Goal: Task Accomplishment & Management: Complete application form

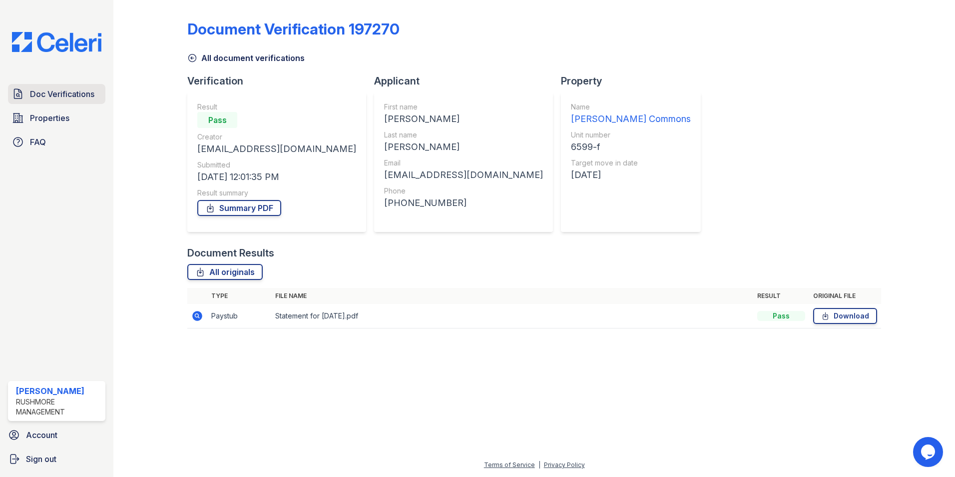
click at [72, 87] on link "Doc Verifications" at bounding box center [56, 94] width 97 height 20
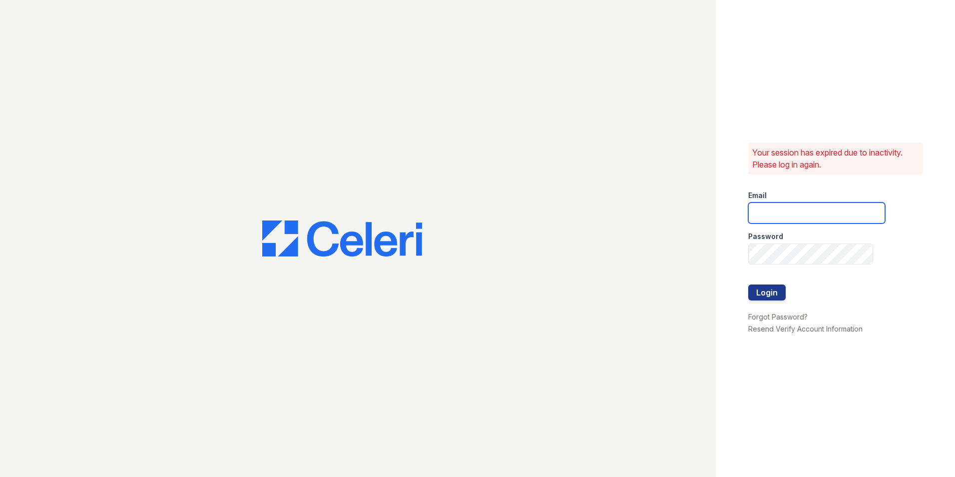
type input "Twalker@rushmoremgmt.com"
click at [774, 293] on button "Login" at bounding box center [767, 292] width 37 height 16
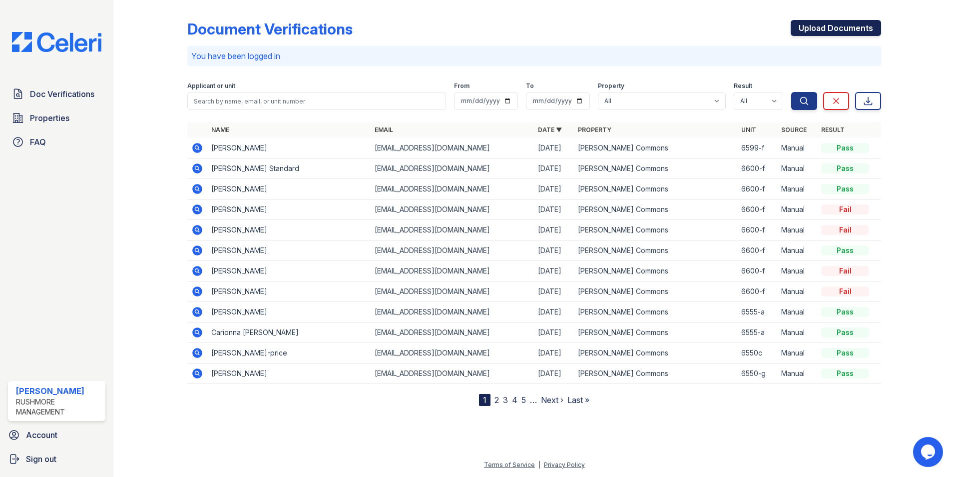
click at [815, 27] on link "Upload Documents" at bounding box center [836, 28] width 90 height 16
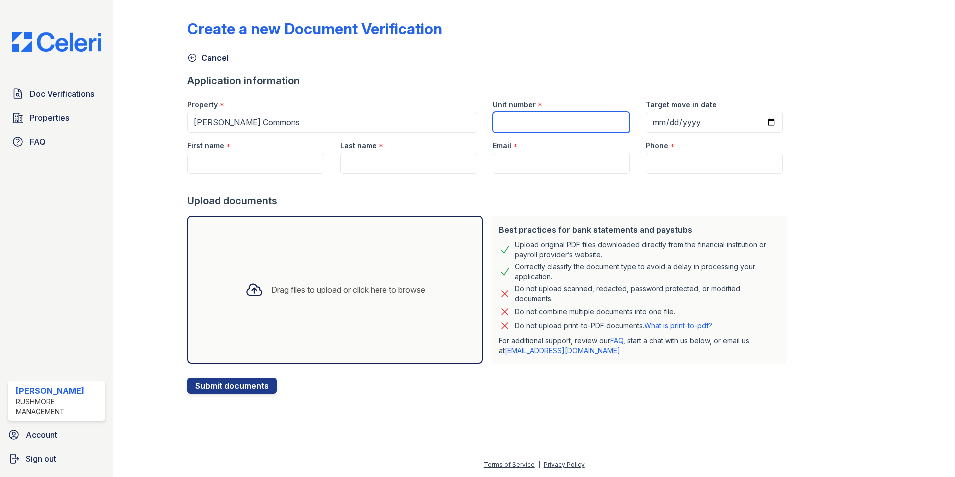
click at [505, 115] on input "Unit number" at bounding box center [561, 122] width 137 height 21
type input "6599-f"
type input "[DATE]"
type input "[PERSON_NAME]"
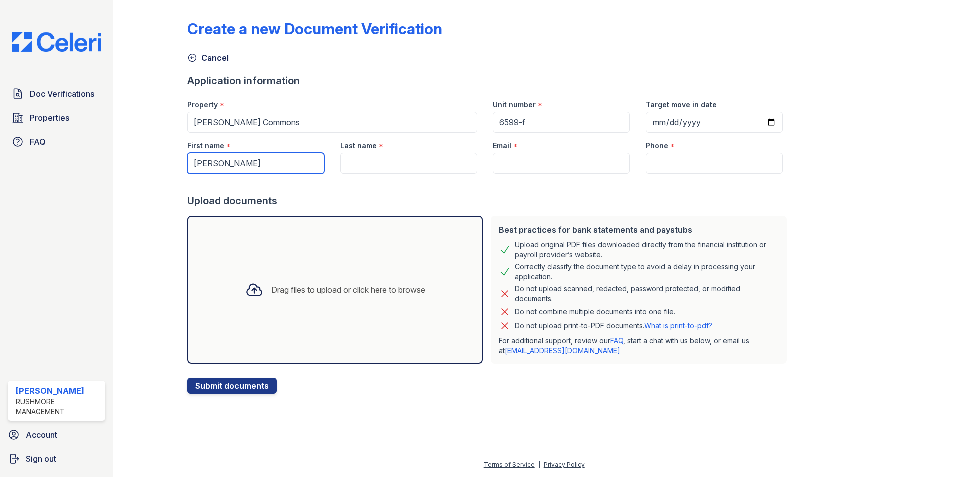
type input "[PERSON_NAME]"
type input "[EMAIL_ADDRESS][DOMAIN_NAME]"
type input "[PHONE_NUMBER]"
drag, startPoint x: 259, startPoint y: 162, endPoint x: 125, endPoint y: 176, distance: 134.1
click at [125, 176] on div "Create a new Document Verification Cancel Application information Property * [P…" at bounding box center [534, 238] width 842 height 477
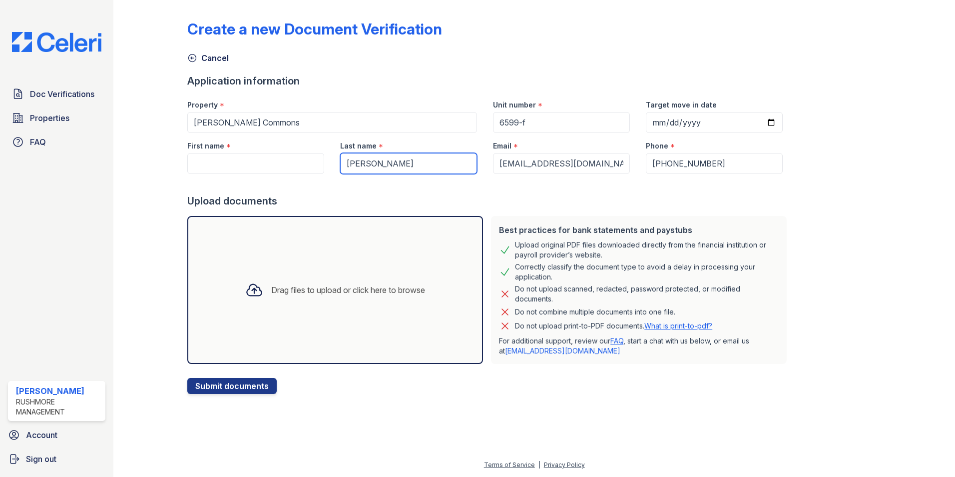
drag, startPoint x: 416, startPoint y: 167, endPoint x: 304, endPoint y: 168, distance: 111.4
click at [304, 168] on div "First name * Last name * [PERSON_NAME] Email * [EMAIL_ADDRESS][DOMAIN_NAME] Pho…" at bounding box center [485, 153] width 612 height 41
paste input "Ruthline"
type input "Ruthline"
click at [212, 161] on input "First name" at bounding box center [255, 163] width 137 height 21
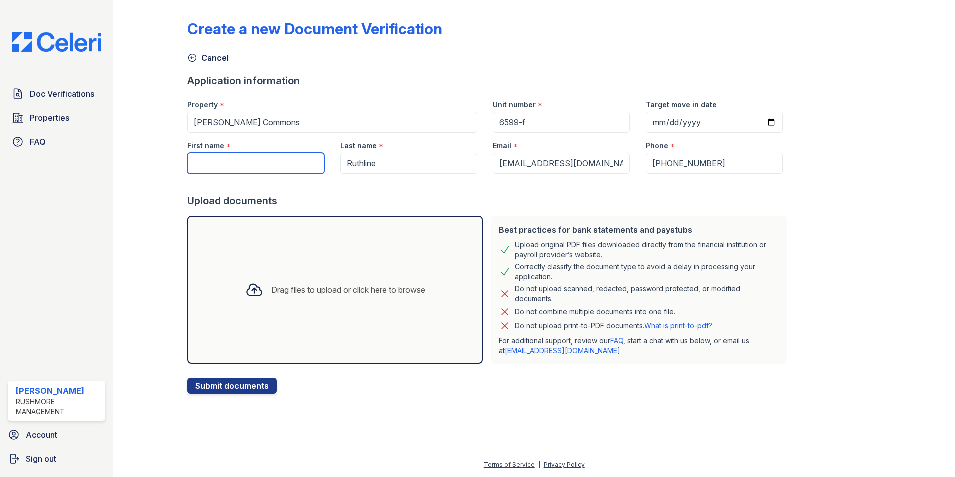
paste input "Ruthline"
type input "Ruthline"
drag, startPoint x: 383, startPoint y: 163, endPoint x: 300, endPoint y: 163, distance: 83.4
click at [297, 163] on div "First name * Ruthline Last name * Ruthline Email * [EMAIL_ADDRESS][DOMAIN_NAME]…" at bounding box center [485, 153] width 612 height 41
paste input "Despeignes"
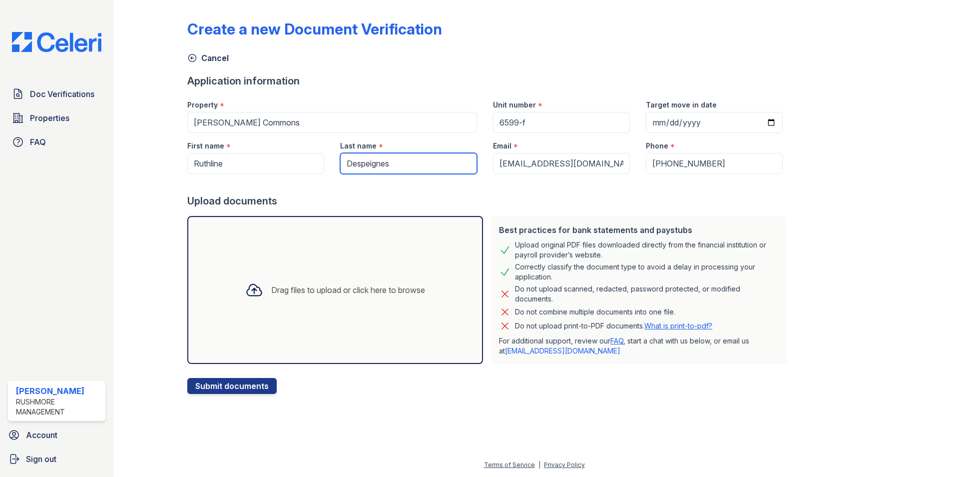
type input "Despeignes"
drag, startPoint x: 606, startPoint y: 167, endPoint x: 329, endPoint y: 163, distance: 276.4
click at [339, 175] on form "Application information Property * [PERSON_NAME][GEOGRAPHIC_DATA] Unit number *…" at bounding box center [489, 234] width 604 height 320
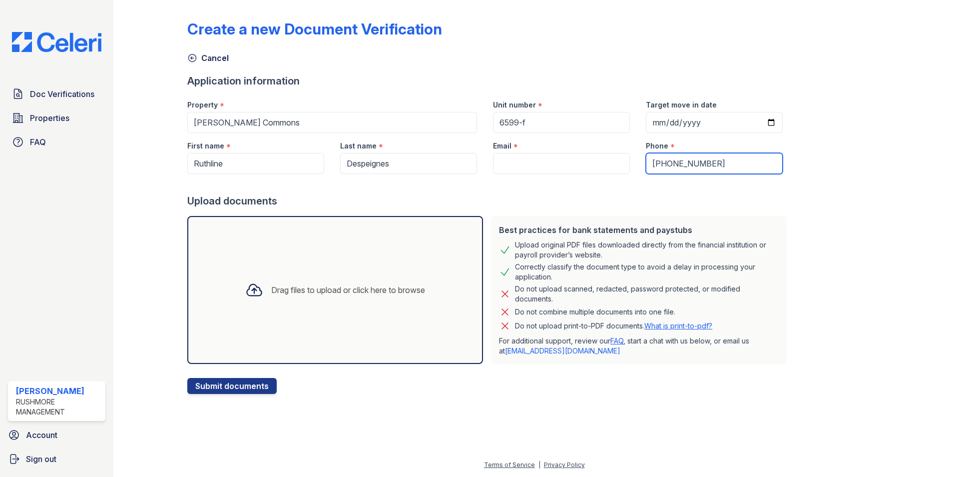
drag, startPoint x: 708, startPoint y: 168, endPoint x: 565, endPoint y: 155, distance: 143.5
click at [564, 157] on div "First name * Ruthline Last name * [GEOGRAPHIC_DATA] Email * Phone * [PHONE_NUMB…" at bounding box center [485, 153] width 612 height 41
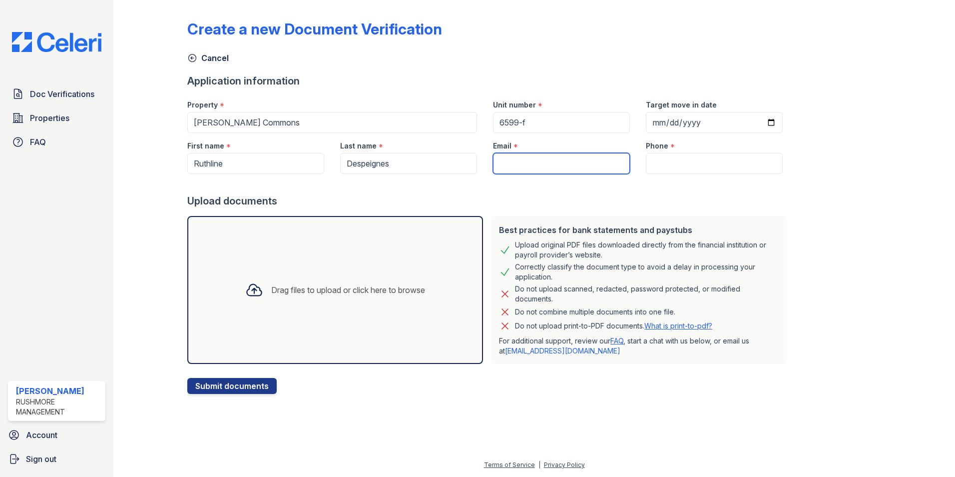
click at [569, 167] on input "Email" at bounding box center [561, 163] width 137 height 21
paste input "[EMAIL_ADDRESS][DOMAIN_NAME]"
type input "[EMAIL_ADDRESS][DOMAIN_NAME]"
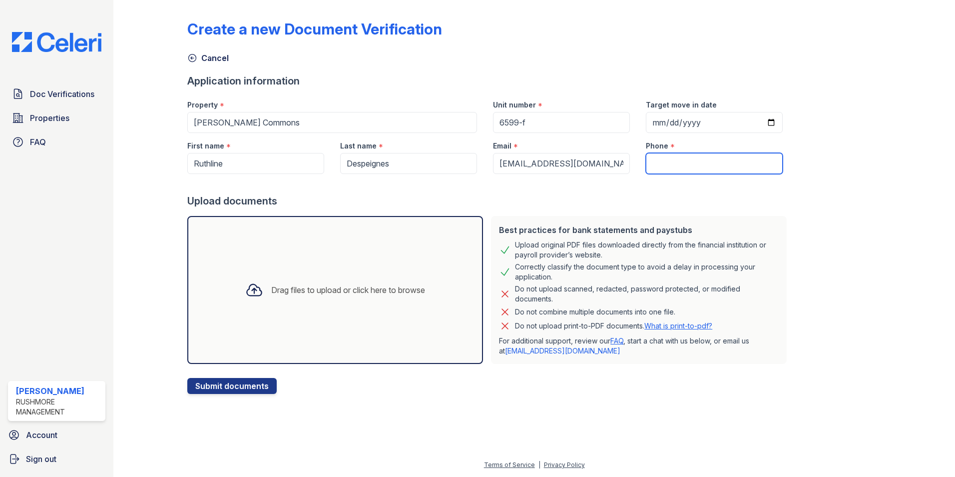
click at [673, 156] on input "Phone" at bounding box center [714, 163] width 137 height 21
paste input "[PHONE_NUMBER]"
type input "[PHONE_NUMBER]"
drag, startPoint x: 330, startPoint y: 272, endPoint x: 242, endPoint y: 311, distance: 96.4
click at [242, 311] on div "Drag files to upload or click here to browse" at bounding box center [335, 290] width 296 height 148
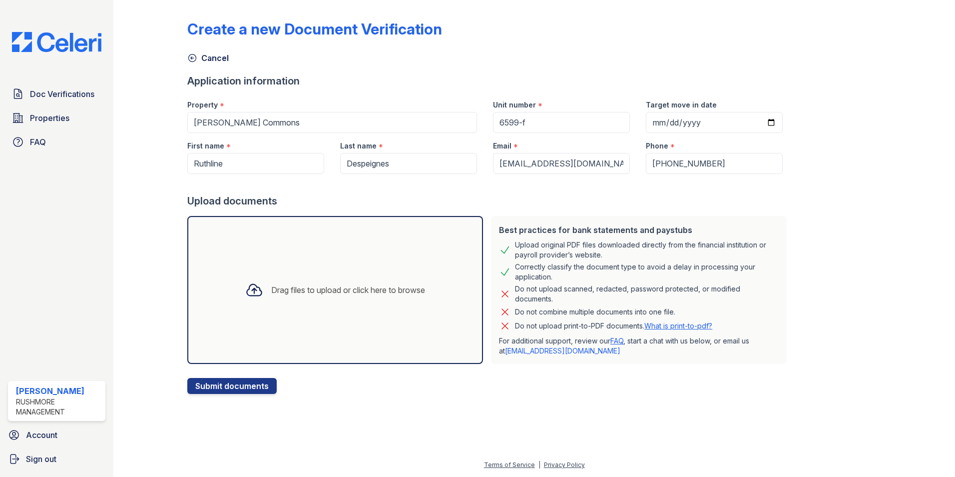
drag, startPoint x: 291, startPoint y: 284, endPoint x: 252, endPoint y: 338, distance: 66.5
click at [252, 338] on div "Drag files to upload or click here to browse" at bounding box center [335, 290] width 296 height 148
